Goal: Task Accomplishment & Management: Complete application form

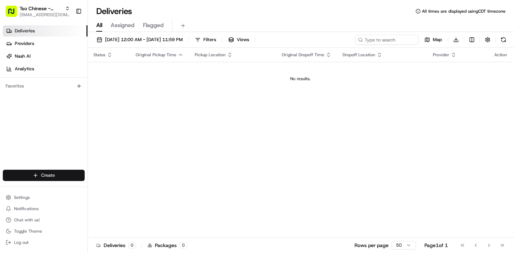
click at [54, 174] on html "Tso Chinese - Catering [EMAIL_ADDRESS][DOMAIN_NAME] Toggle Sidebar Deliveries P…" at bounding box center [257, 126] width 514 height 253
click at [102, 186] on link "Delivery" at bounding box center [127, 188] width 78 height 13
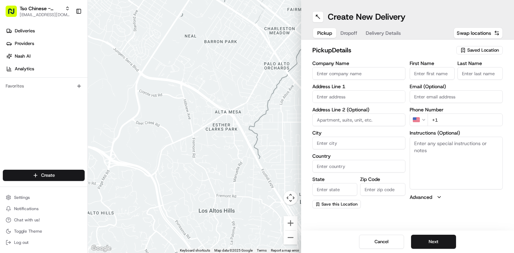
click at [480, 49] on span "Saved Location" at bounding box center [484, 50] width 32 height 6
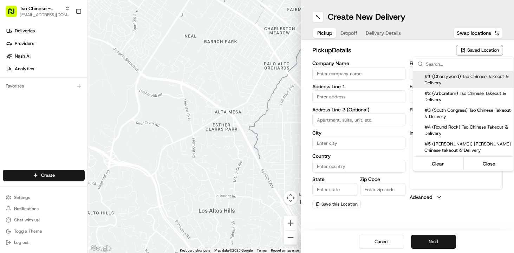
click at [450, 77] on span "#1 (Cherrywood) Tso Chinese Takeout & Delivery" at bounding box center [468, 79] width 86 height 13
type input "#1 (Cherrywood) Tso Chinese Takeout & Delivery"
type input "[STREET_ADDRESS]"
type input "Ste E-5"
type input "Austin"
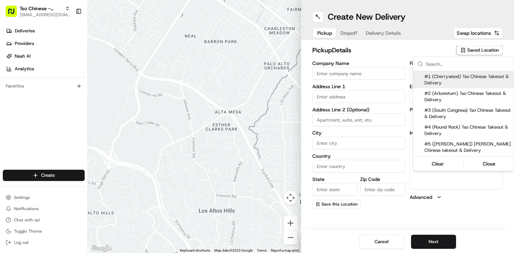
type input "US"
type input "[GEOGRAPHIC_DATA]"
type input "78722"
type input "[PHONE_NUMBER]"
type textarea "Please make sure you're given an invoice for customers and catering labels when…"
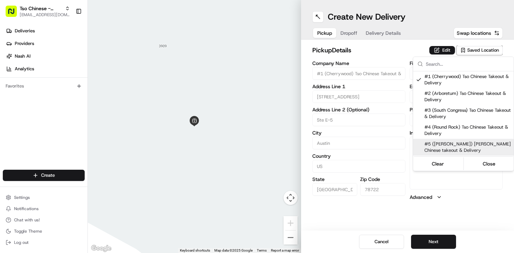
click at [434, 240] on html "Tso Chinese - Catering [EMAIL_ADDRESS][DOMAIN_NAME] Toggle Sidebar Deliveries P…" at bounding box center [257, 126] width 514 height 253
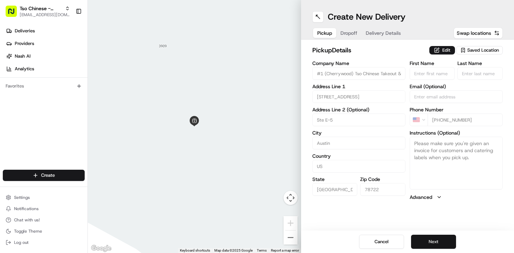
click at [428, 240] on button "Next" at bounding box center [433, 242] width 45 height 14
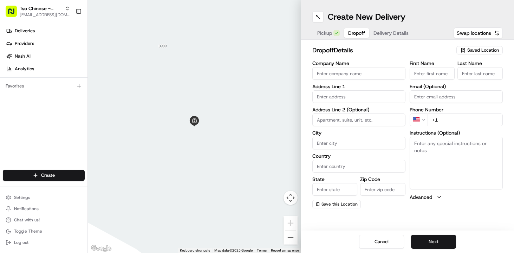
click at [333, 70] on input "Company Name" at bounding box center [358, 73] width 93 height 13
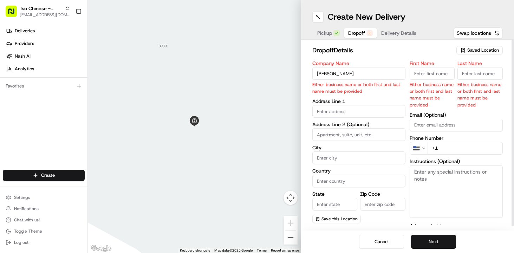
type input "[PERSON_NAME]"
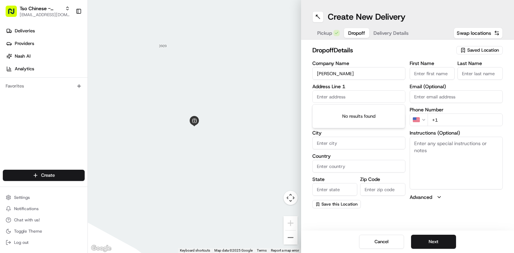
type input "C"
click at [439, 75] on input "First Name" at bounding box center [432, 73] width 45 height 13
type input "Cienna"
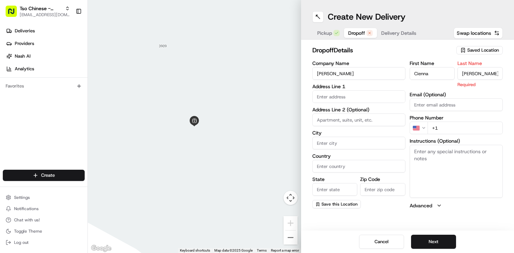
type input "[PERSON_NAME]"
